Goal: Information Seeking & Learning: Check status

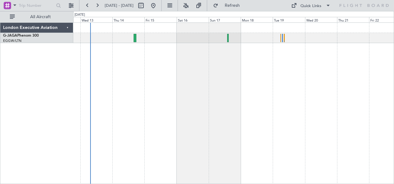
click at [142, 63] on div at bounding box center [233, 103] width 321 height 162
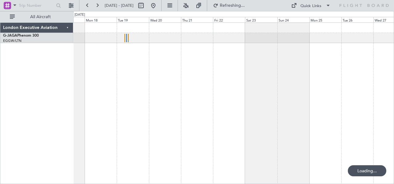
click at [145, 82] on div at bounding box center [233, 103] width 321 height 162
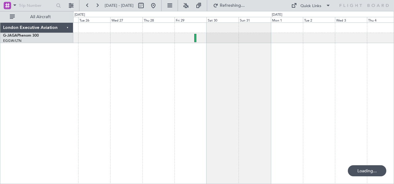
click at [106, 85] on div at bounding box center [233, 103] width 321 height 162
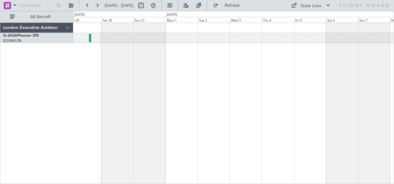
click at [89, 70] on div at bounding box center [233, 103] width 321 height 162
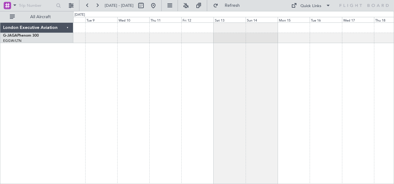
click at [101, 66] on div at bounding box center [233, 103] width 321 height 162
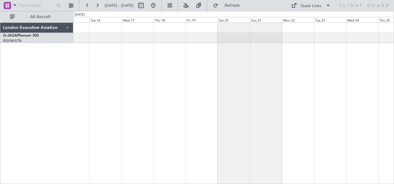
click at [70, 67] on div "London Executive Aviation G-JAGA Phenom 300 EGGW/LTN [GEOGRAPHIC_DATA] ([GEOGRA…" at bounding box center [197, 97] width 394 height 173
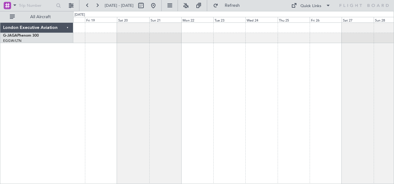
click at [82, 66] on div at bounding box center [233, 103] width 321 height 162
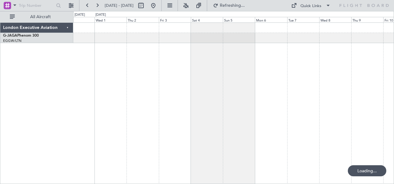
click at [61, 67] on div "London Executive Aviation G-JAGA Phenom 300 EGGW/LTN [GEOGRAPHIC_DATA] ([GEOGRA…" at bounding box center [197, 97] width 394 height 173
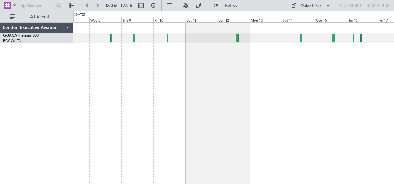
click at [134, 73] on div at bounding box center [233, 103] width 321 height 162
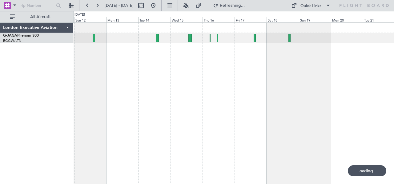
click at [167, 71] on div at bounding box center [233, 103] width 321 height 162
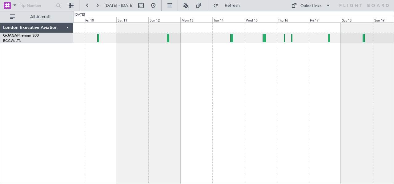
click at [278, 99] on div at bounding box center [233, 103] width 321 height 162
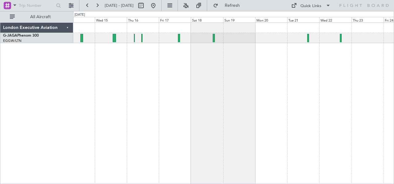
click at [189, 89] on div at bounding box center [233, 103] width 321 height 162
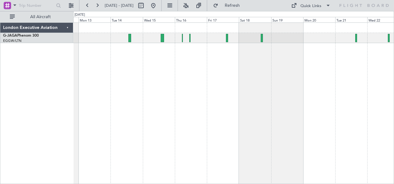
click at [247, 79] on div at bounding box center [233, 103] width 321 height 162
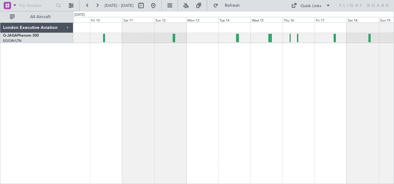
click at [319, 109] on div at bounding box center [233, 103] width 321 height 162
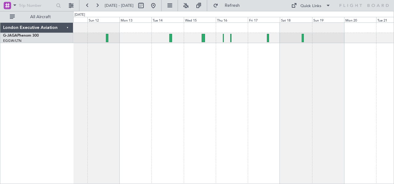
click at [239, 105] on div at bounding box center [233, 103] width 321 height 162
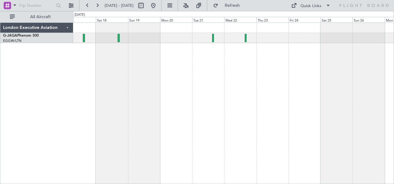
click at [159, 97] on div at bounding box center [233, 103] width 321 height 162
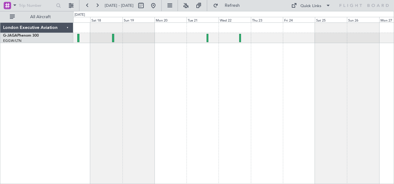
click at [219, 101] on div at bounding box center [233, 103] width 321 height 162
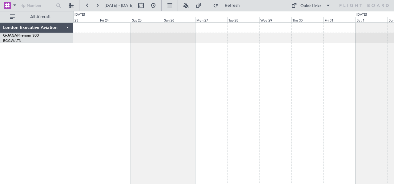
click at [147, 90] on div at bounding box center [233, 103] width 321 height 162
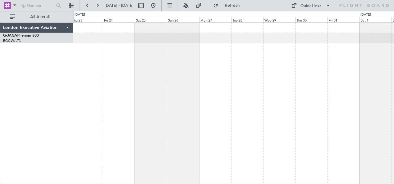
click at [286, 103] on div at bounding box center [233, 103] width 321 height 162
click at [353, 104] on div at bounding box center [233, 103] width 321 height 162
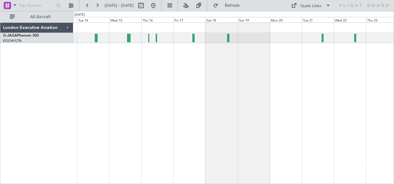
click at [314, 98] on div at bounding box center [233, 103] width 321 height 162
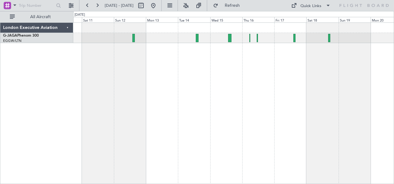
click at [310, 100] on div at bounding box center [233, 103] width 321 height 162
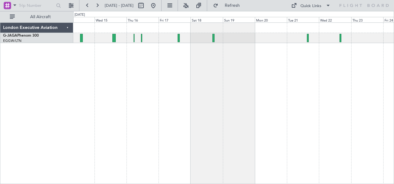
click at [199, 53] on div at bounding box center [233, 103] width 321 height 162
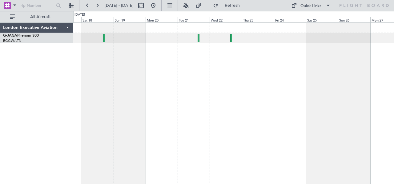
click at [184, 70] on div at bounding box center [233, 103] width 321 height 162
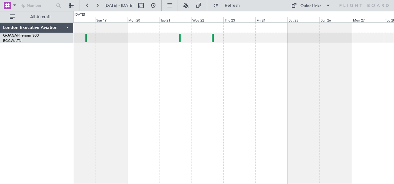
click at [264, 83] on div at bounding box center [233, 103] width 321 height 162
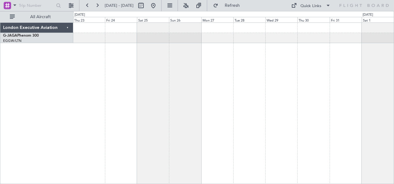
click at [112, 83] on div at bounding box center [233, 103] width 321 height 162
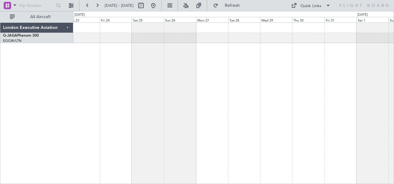
click at [178, 88] on div at bounding box center [233, 103] width 321 height 162
click at [175, 100] on div at bounding box center [233, 103] width 321 height 162
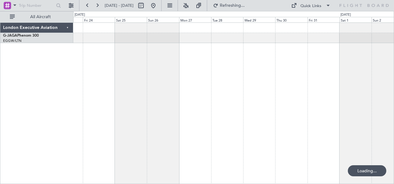
click at [348, 96] on div at bounding box center [233, 103] width 321 height 162
click at [325, 82] on div at bounding box center [233, 103] width 321 height 162
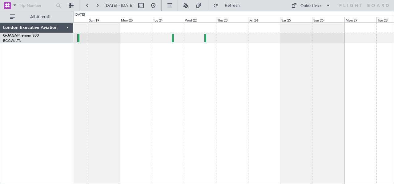
click at [305, 66] on div at bounding box center [233, 103] width 321 height 162
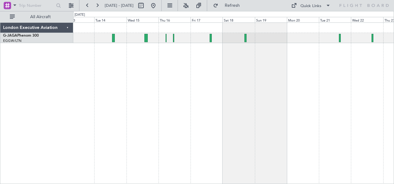
click at [377, 75] on div at bounding box center [233, 103] width 321 height 162
click at [111, 80] on div at bounding box center [233, 103] width 321 height 162
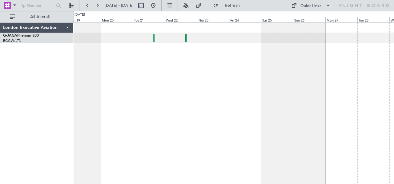
click at [195, 83] on div at bounding box center [233, 103] width 321 height 162
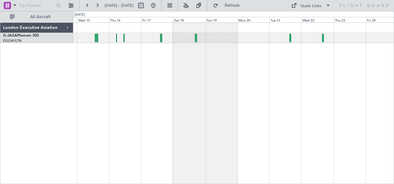
click at [303, 64] on div at bounding box center [233, 103] width 321 height 162
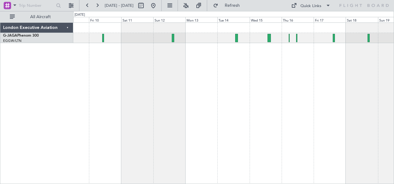
click at [329, 67] on div at bounding box center [233, 103] width 321 height 162
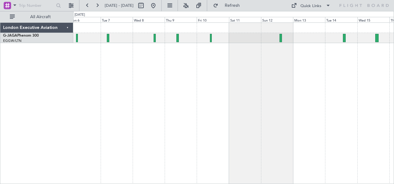
click at [325, 65] on div at bounding box center [233, 103] width 321 height 162
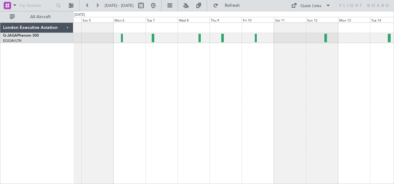
click at [261, 73] on div at bounding box center [233, 103] width 321 height 162
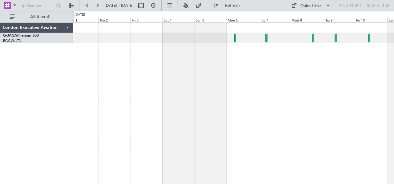
click at [262, 65] on div at bounding box center [233, 103] width 321 height 162
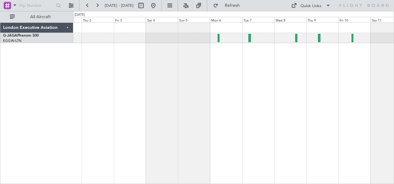
click at [270, 64] on div at bounding box center [233, 103] width 321 height 162
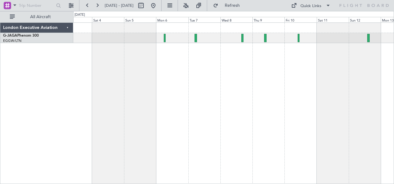
click at [305, 63] on div at bounding box center [233, 103] width 321 height 162
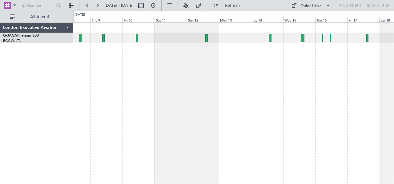
click at [170, 74] on div at bounding box center [233, 103] width 321 height 162
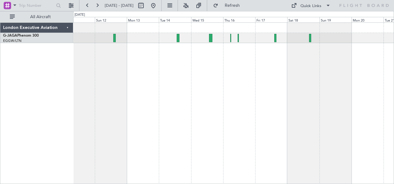
click at [220, 77] on div at bounding box center [233, 103] width 321 height 162
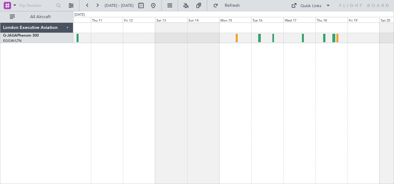
click at [160, 67] on div at bounding box center [233, 103] width 321 height 162
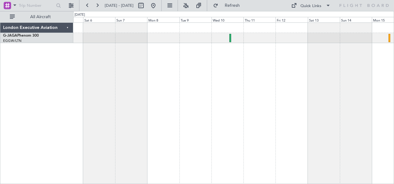
click at [97, 58] on div "Planned Maint [GEOGRAPHIC_DATA] ([GEOGRAPHIC_DATA])" at bounding box center [233, 103] width 321 height 162
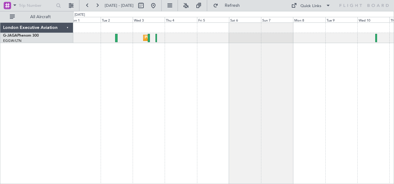
click at [277, 110] on div "Planned Maint [GEOGRAPHIC_DATA] ([GEOGRAPHIC_DATA])" at bounding box center [233, 103] width 321 height 162
